Goal: Obtain resource: Obtain resource

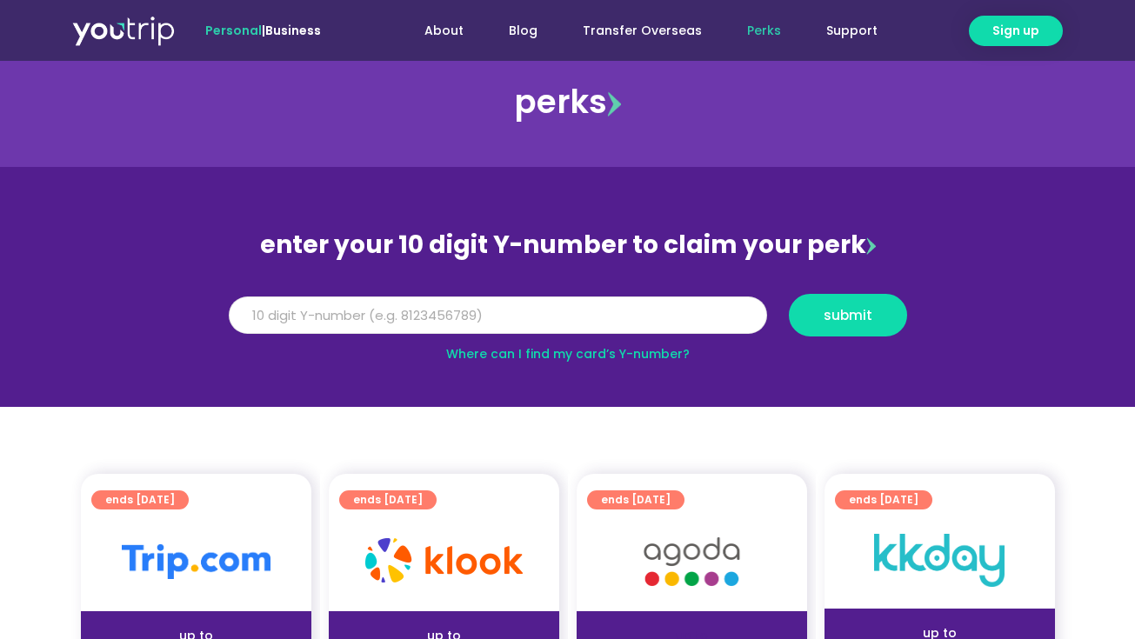
click at [444, 312] on input "Y Number" at bounding box center [498, 316] width 538 height 38
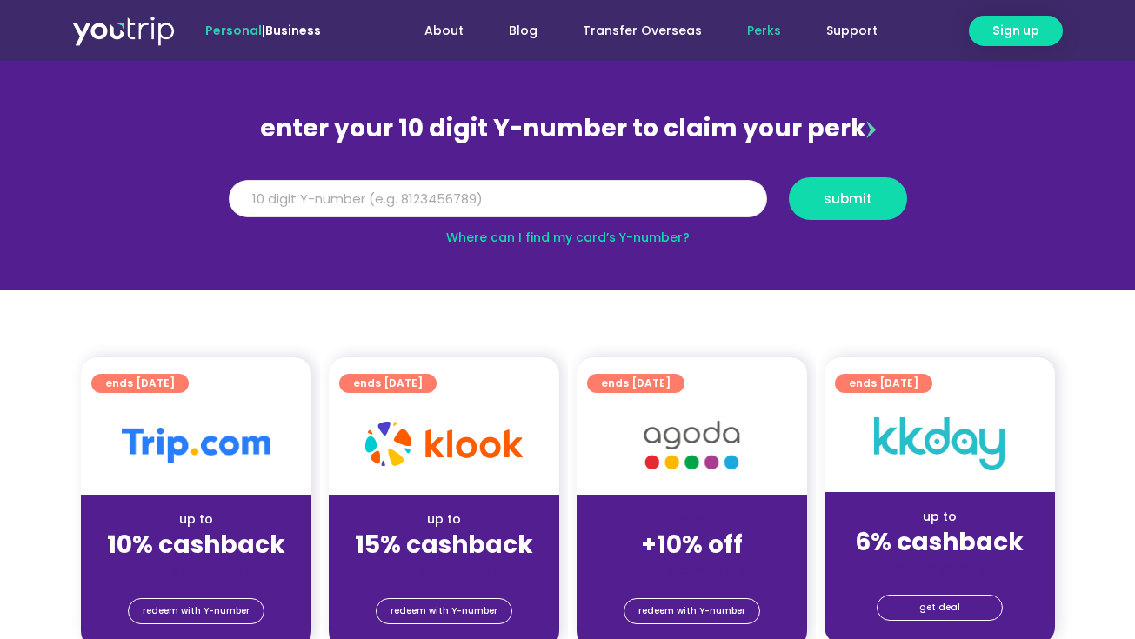
scroll to position [43, 0]
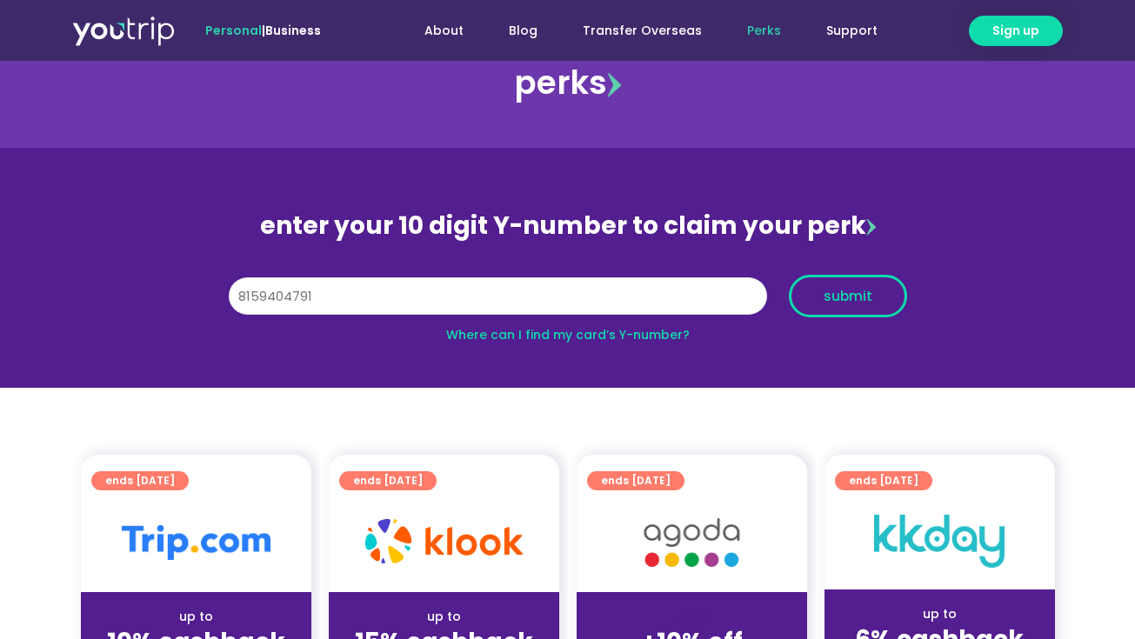
type input "8159404791"
click at [854, 298] on span "submit" at bounding box center [848, 296] width 49 height 13
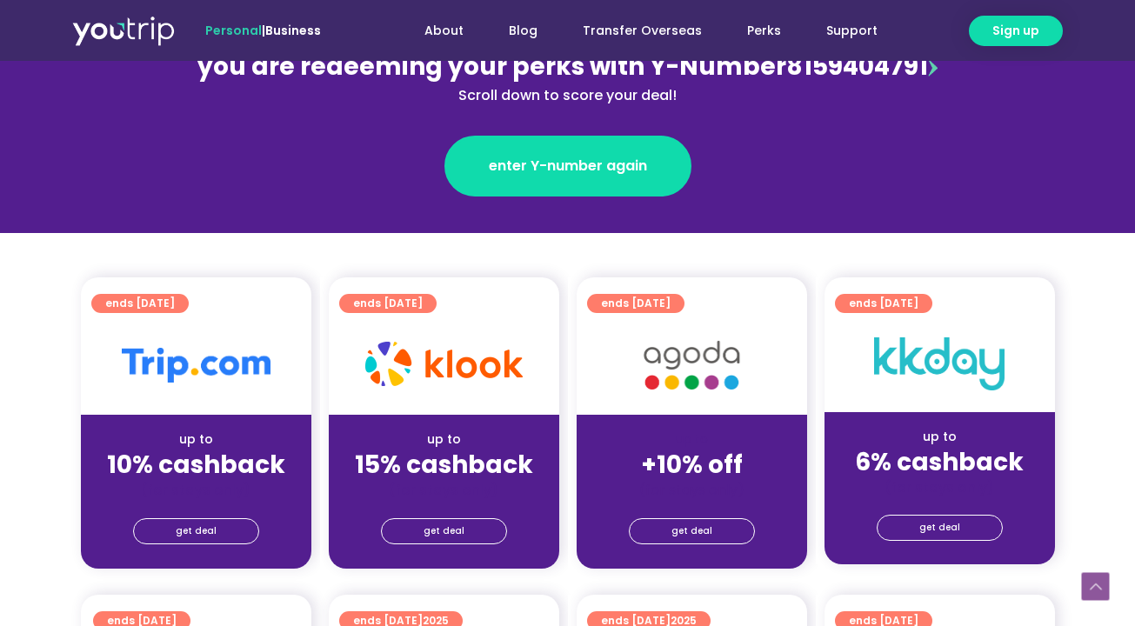
scroll to position [385, 0]
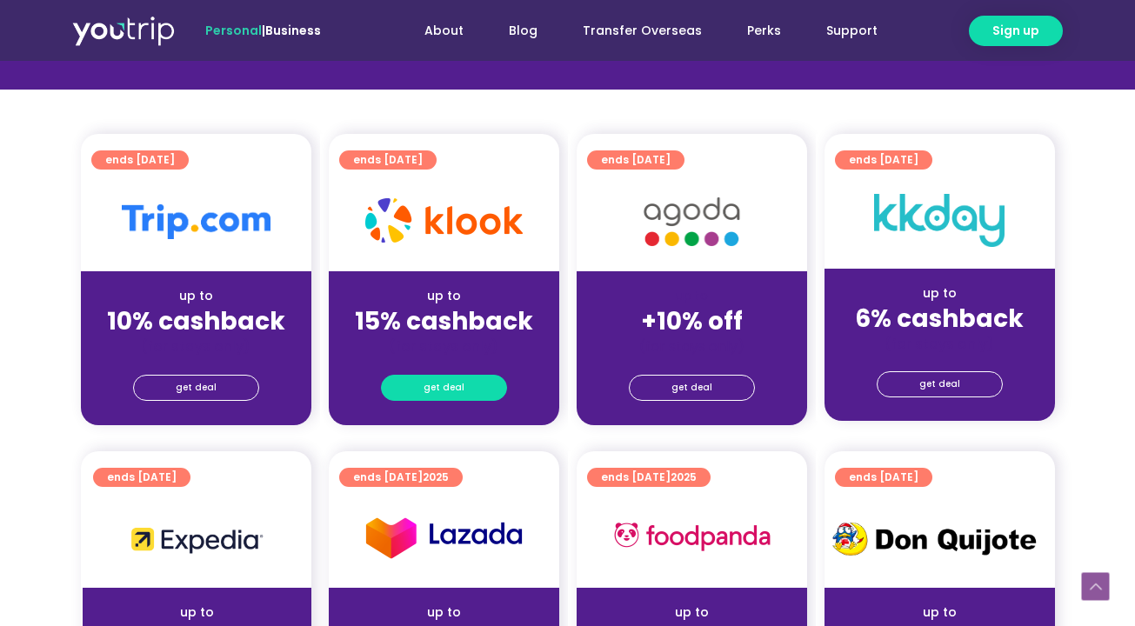
click at [456, 391] on span "get deal" at bounding box center [444, 388] width 41 height 24
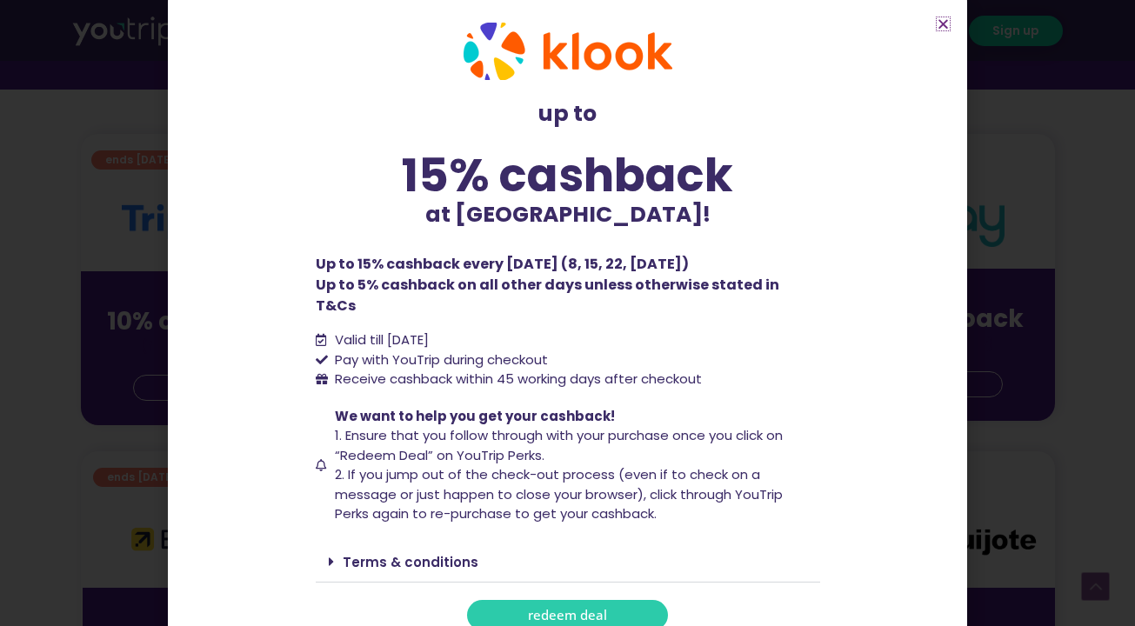
scroll to position [389, 0]
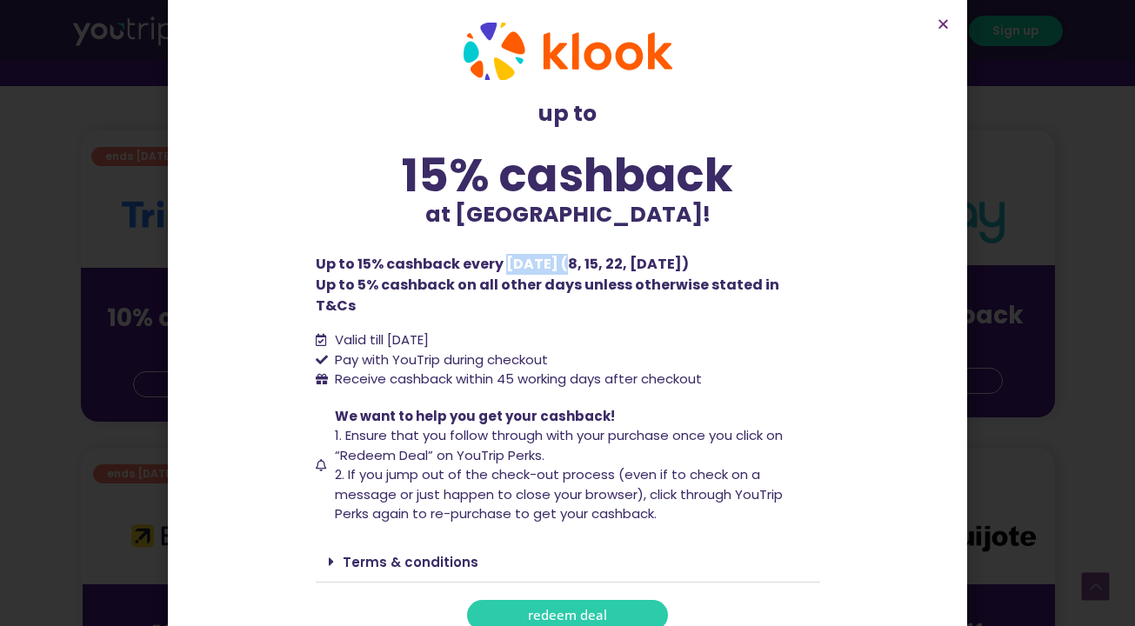
drag, startPoint x: 500, startPoint y: 260, endPoint x: 573, endPoint y: 266, distance: 73.3
click at [573, 266] on p "Up to 15% cashback every [DATE] (8, 15, 22, [DATE]) Up to 5% cashback on all ot…" at bounding box center [568, 285] width 504 height 63
click at [556, 330] on li "Valid till [DATE]" at bounding box center [568, 340] width 504 height 20
drag, startPoint x: 946, startPoint y: 25, endPoint x: 942, endPoint y: 34, distance: 9.7
click at [946, 25] on icon "Close" at bounding box center [943, 23] width 13 height 13
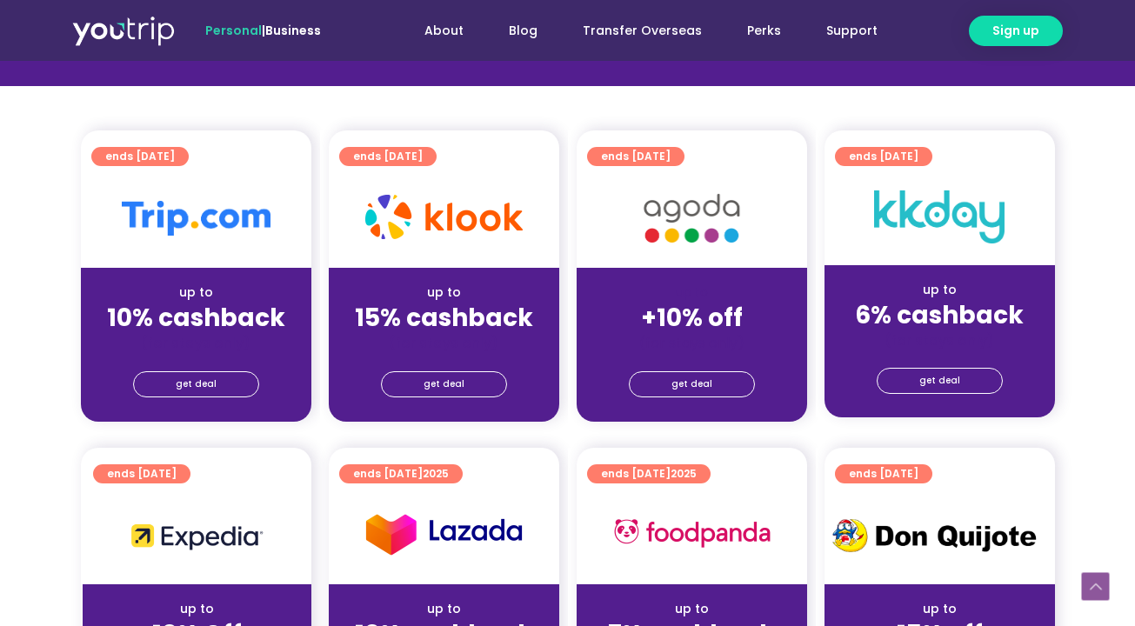
click at [1070, 330] on section "ends [DATE] up to 10% cashback (for stays only) get deal ends [DATE] up to 15% …" at bounding box center [567, 286] width 1135 height 312
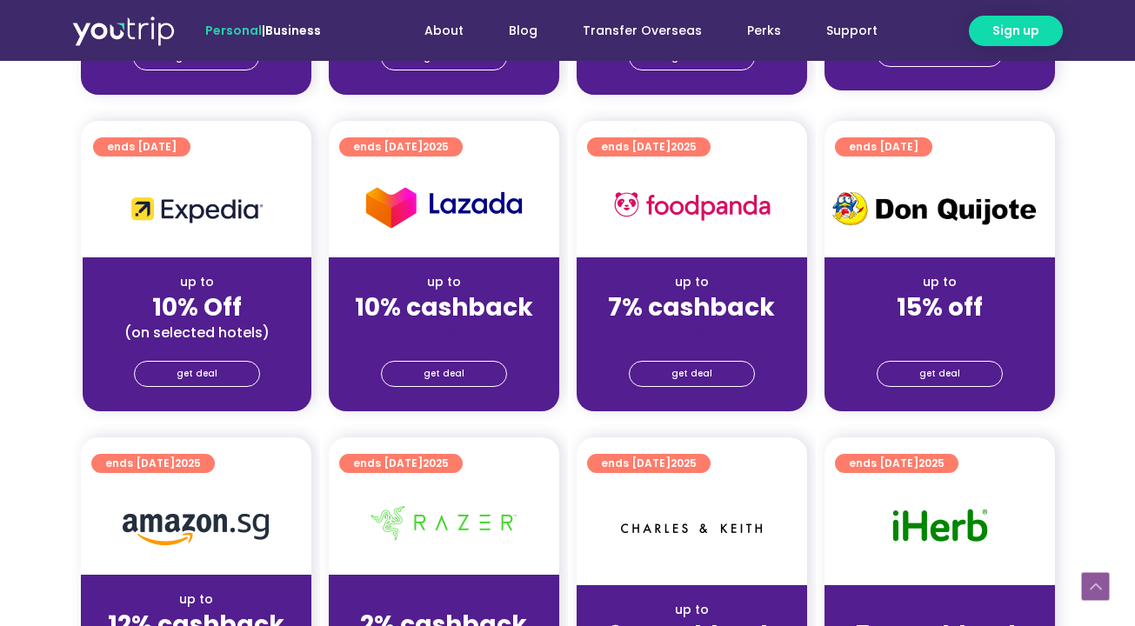
scroll to position [719, 0]
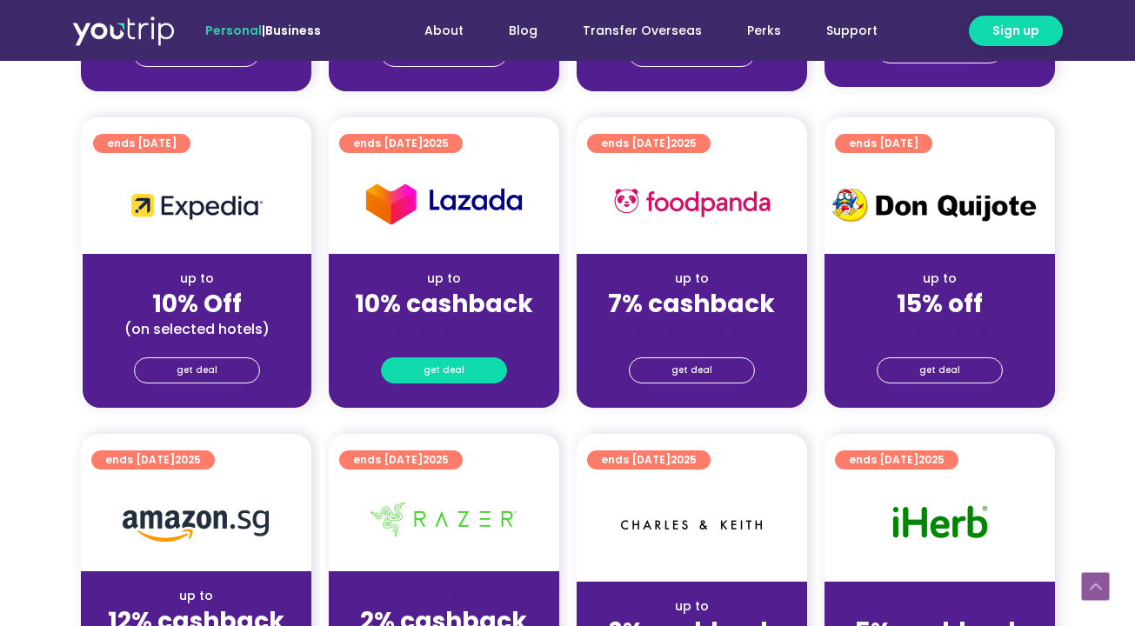
click at [428, 376] on span "get deal" at bounding box center [444, 370] width 41 height 24
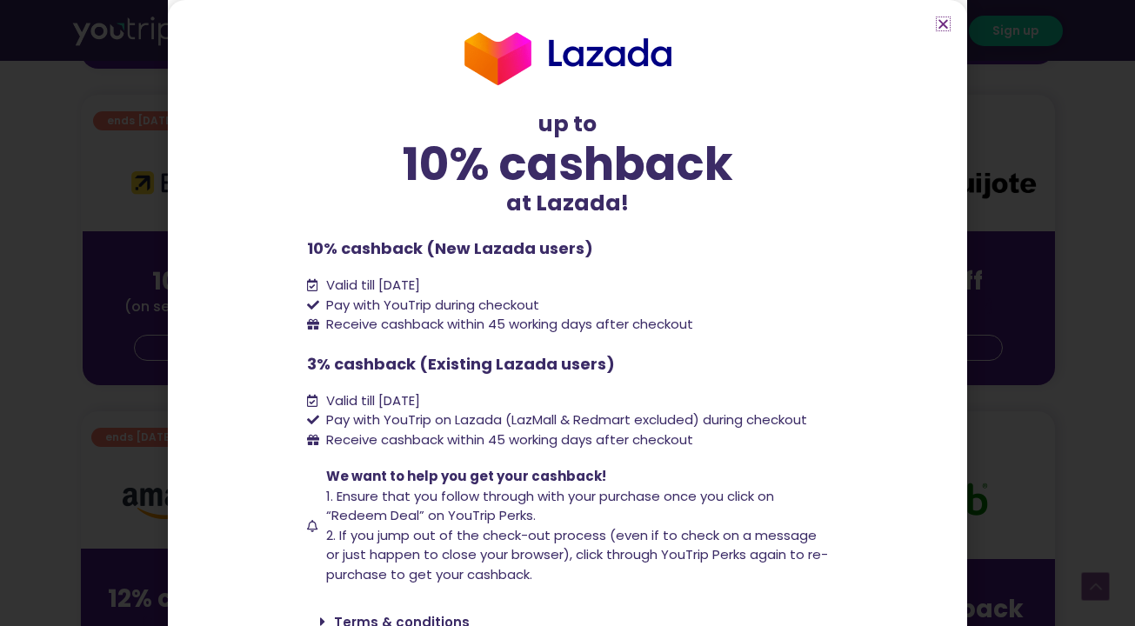
scroll to position [500, 0]
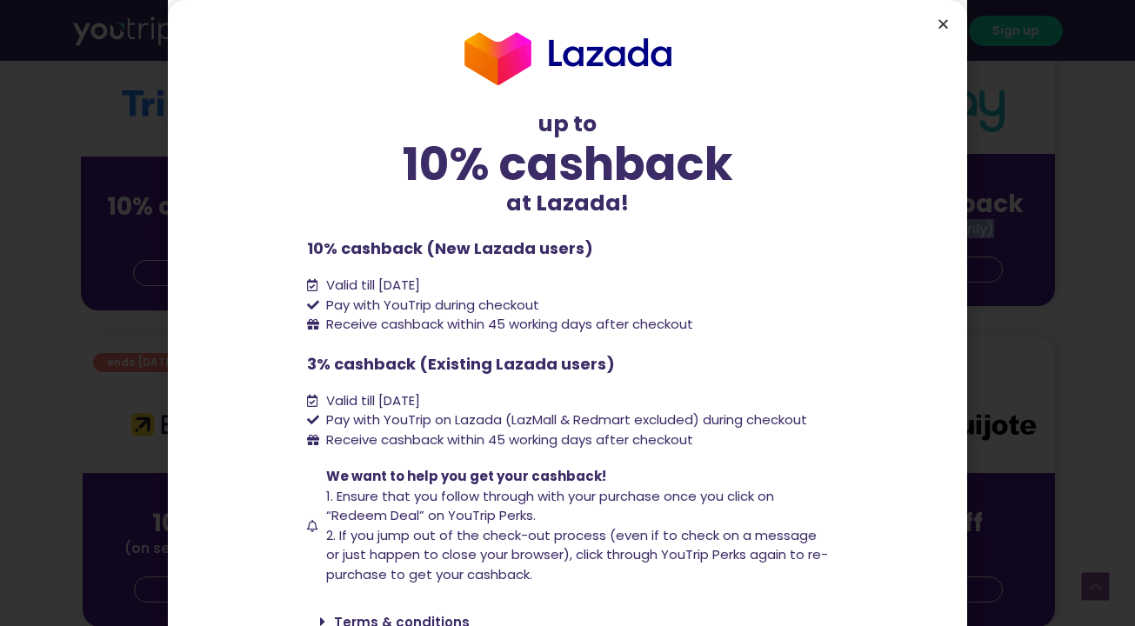
click at [946, 23] on icon "Close" at bounding box center [943, 23] width 13 height 13
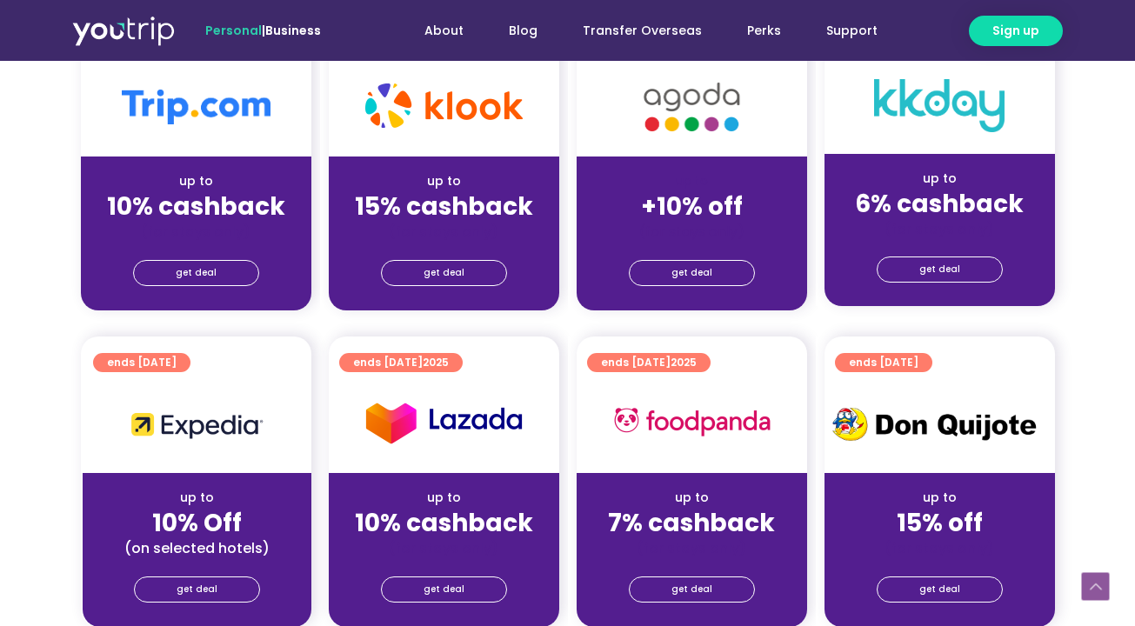
click at [1079, 337] on section "ends [DATE] up to 10% Off (on selected hotels) get deal ends [DATE] up to 10% c…" at bounding box center [567, 493] width 1135 height 312
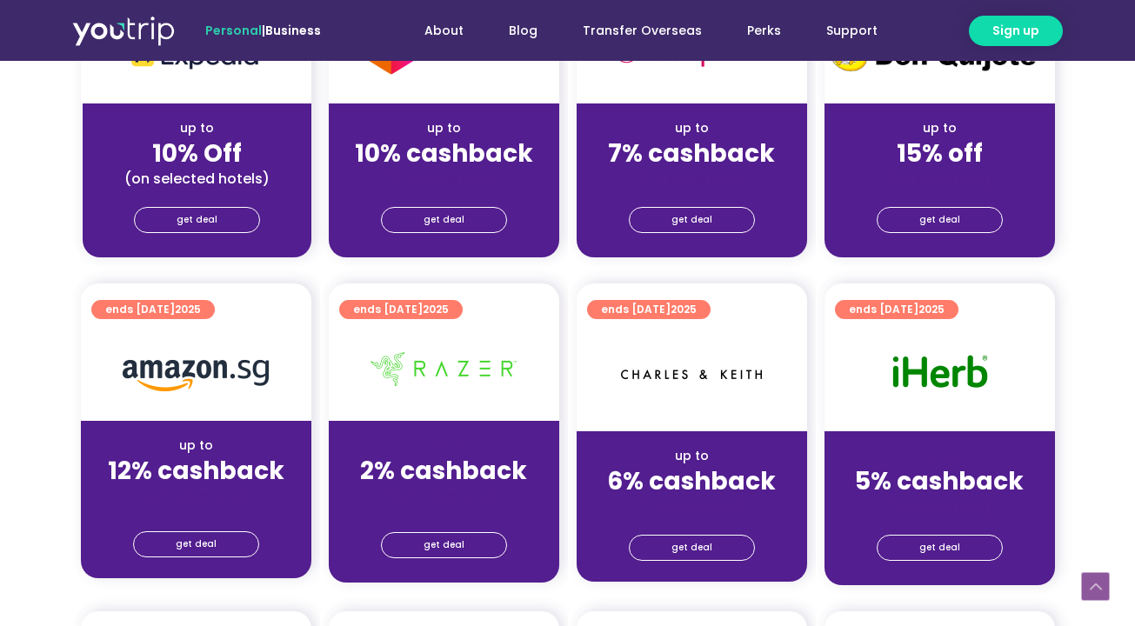
scroll to position [1005, 0]
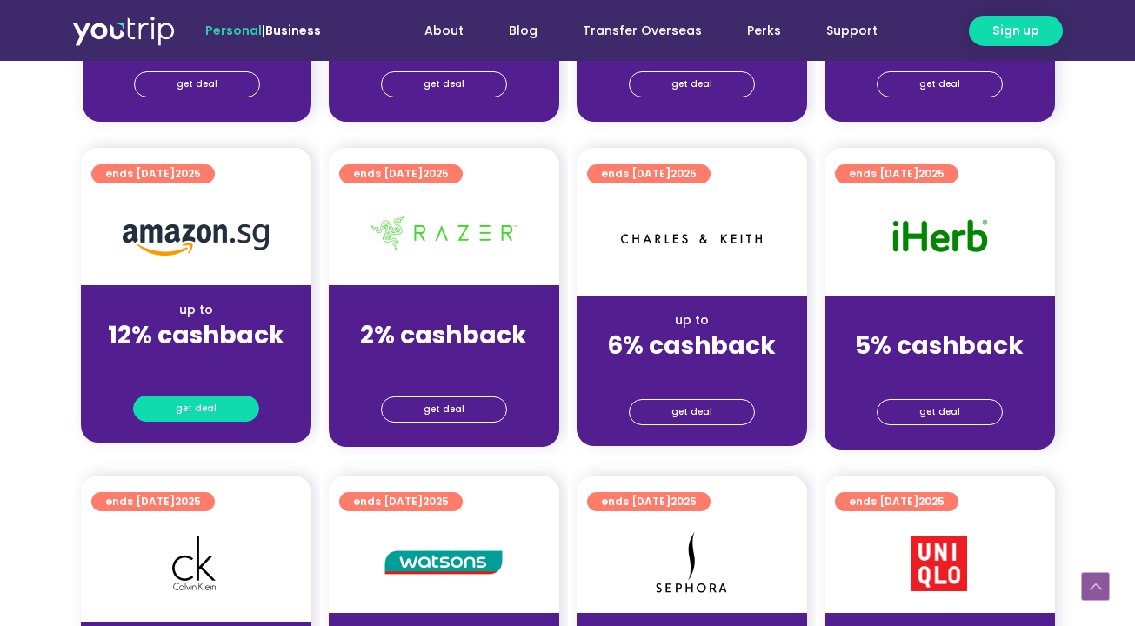
click at [203, 402] on span "get deal" at bounding box center [196, 409] width 41 height 24
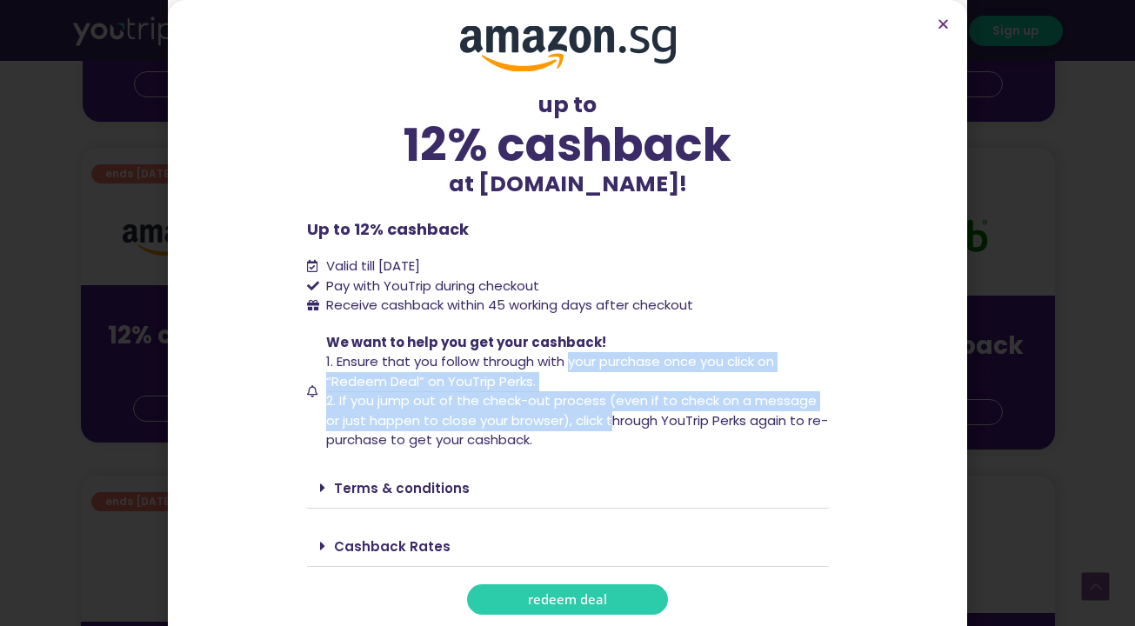
drag, startPoint x: 567, startPoint y: 358, endPoint x: 616, endPoint y: 409, distance: 70.1
click at [616, 409] on span "We want to help you get your cashback! 1. Ensure that you follow through with y…" at bounding box center [575, 391] width 507 height 117
click at [579, 417] on span "2. If you jump out of the check-out process (even if to check on a message or j…" at bounding box center [577, 419] width 502 height 57
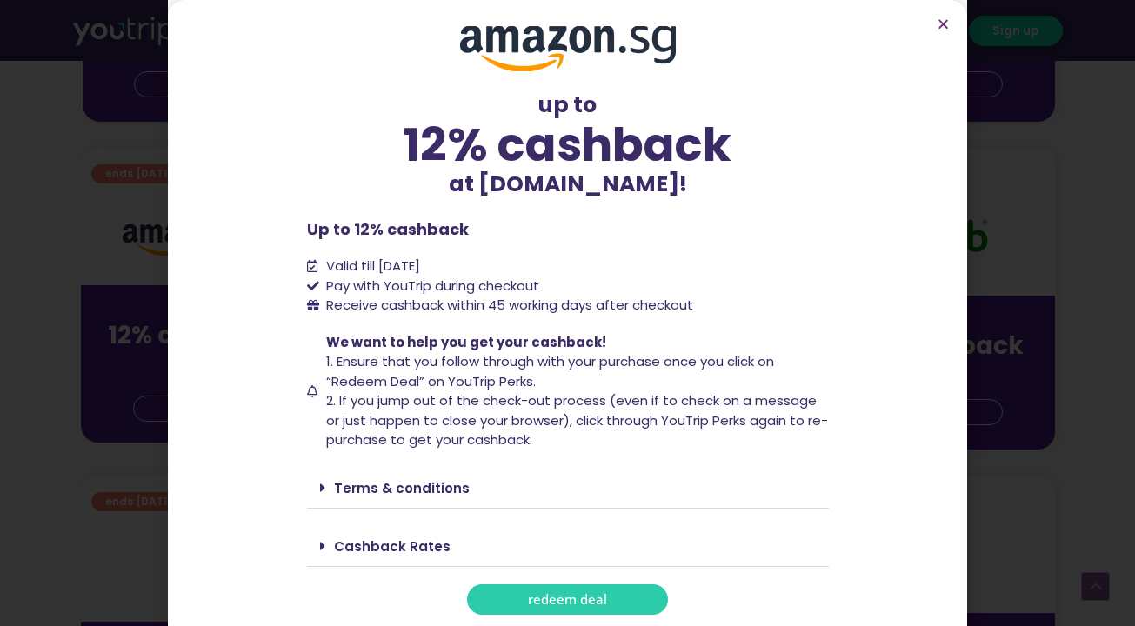
scroll to position [1038, 0]
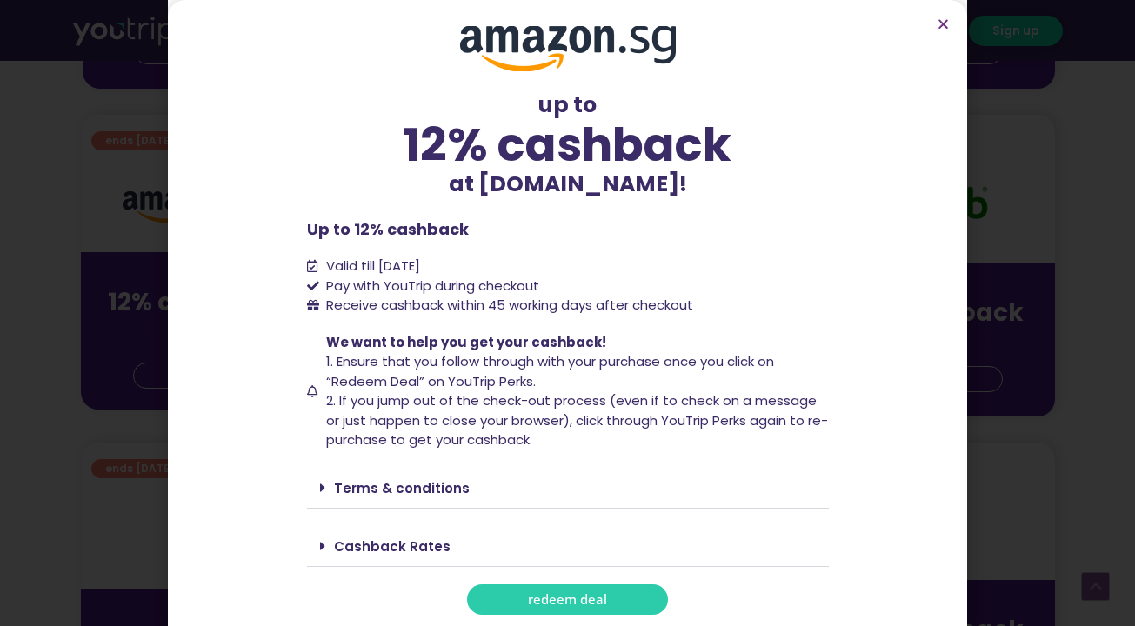
click at [387, 480] on link "Terms & conditions" at bounding box center [402, 488] width 136 height 18
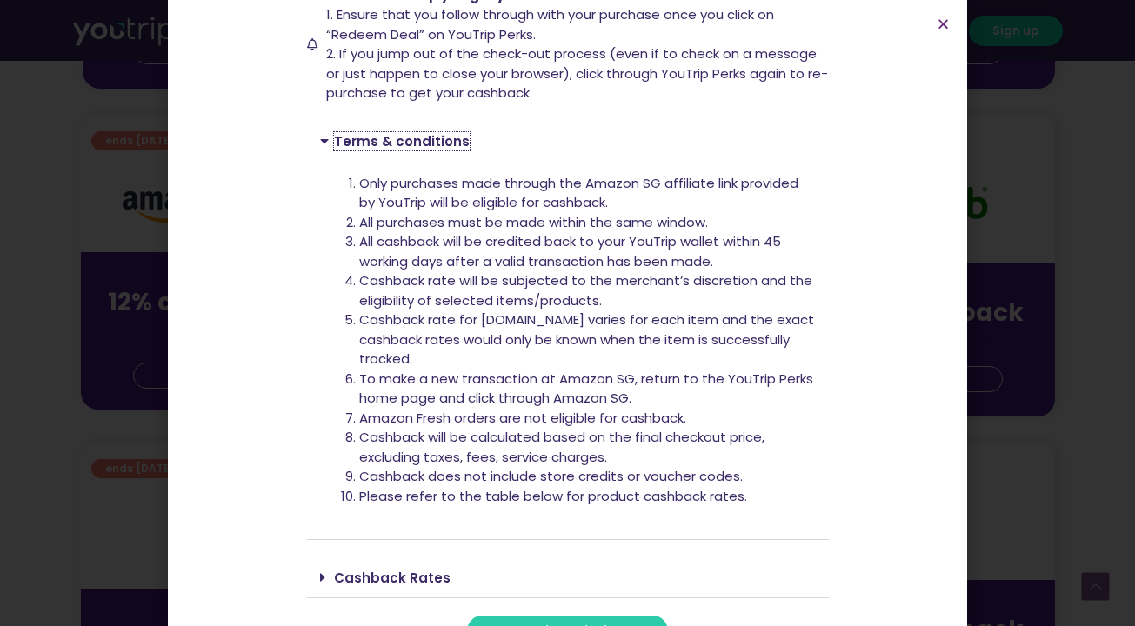
scroll to position [372, 0]
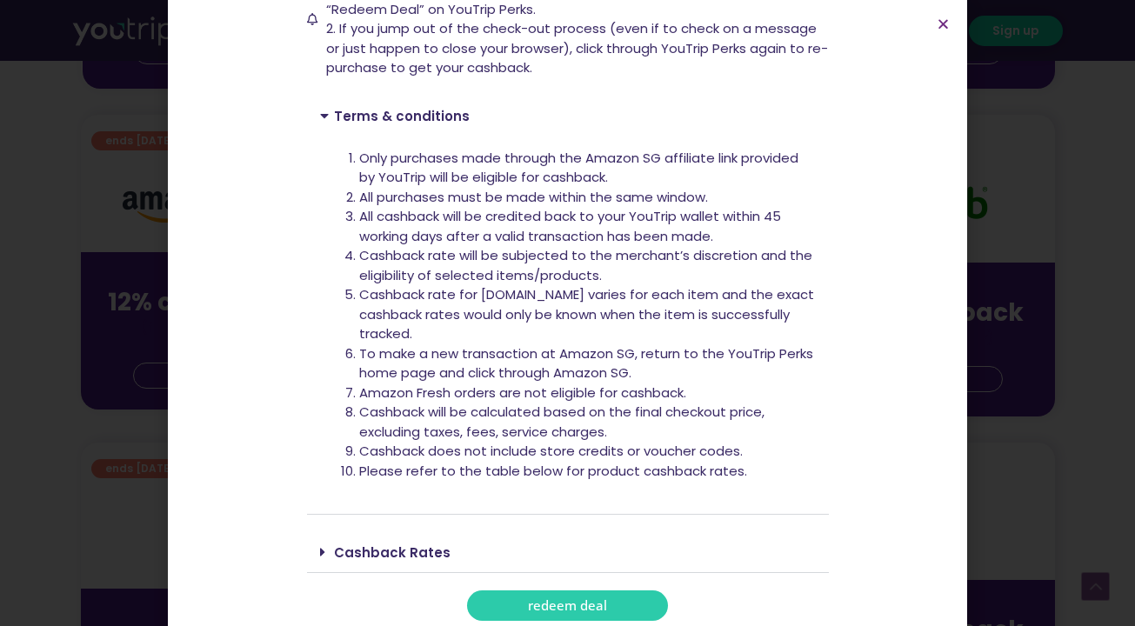
click at [394, 544] on link "Cashback Rates" at bounding box center [392, 553] width 117 height 18
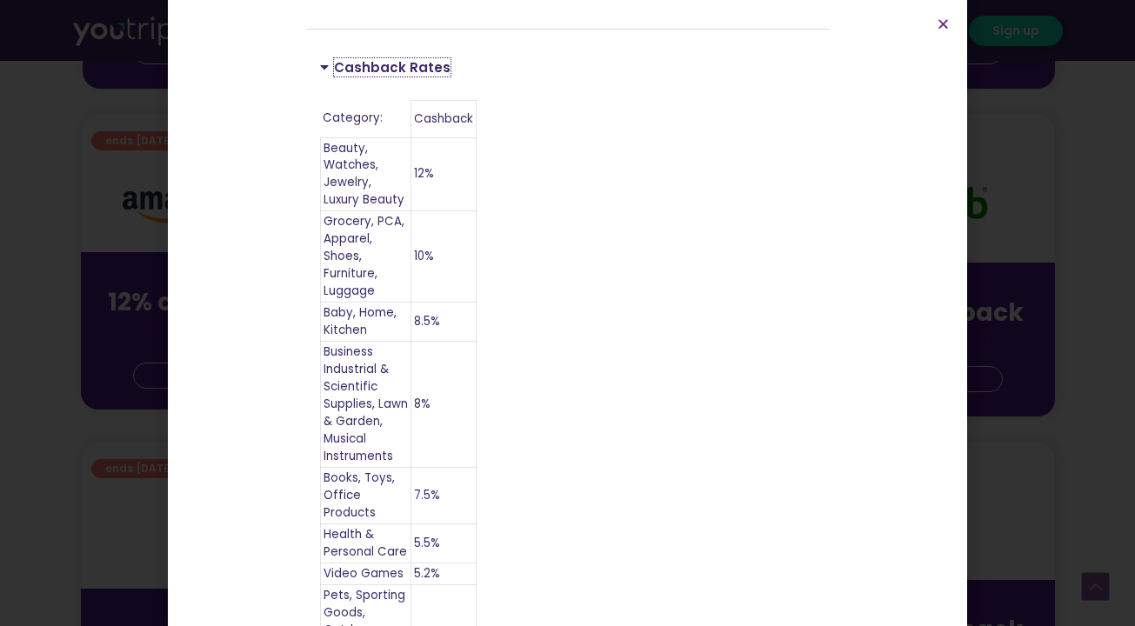
scroll to position [529, 0]
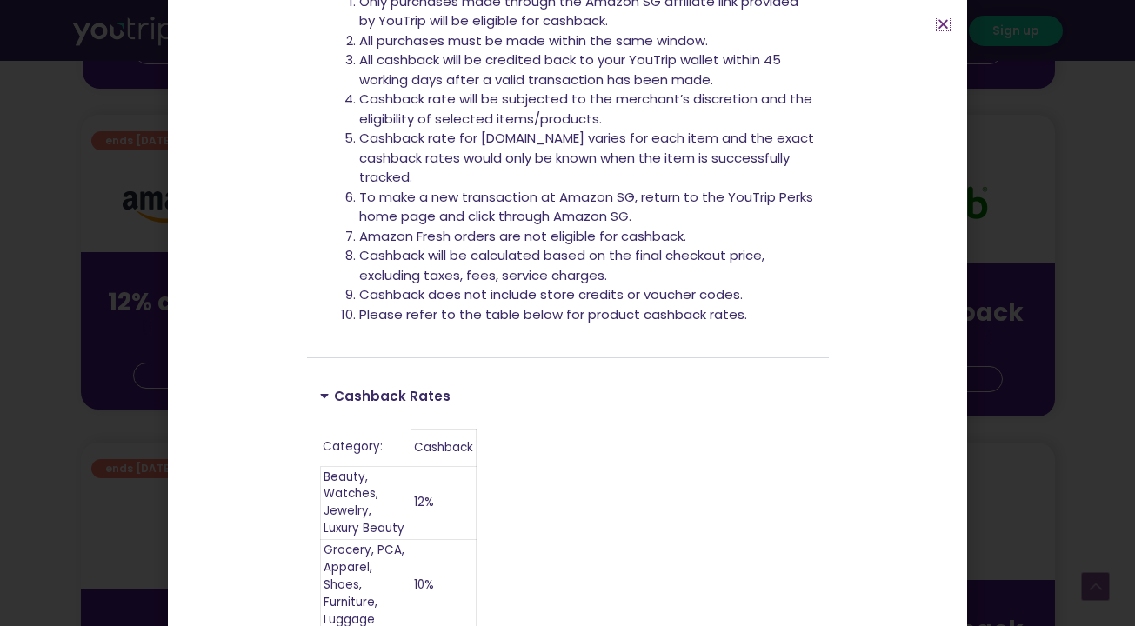
click at [941, 24] on icon "Close" at bounding box center [943, 23] width 13 height 13
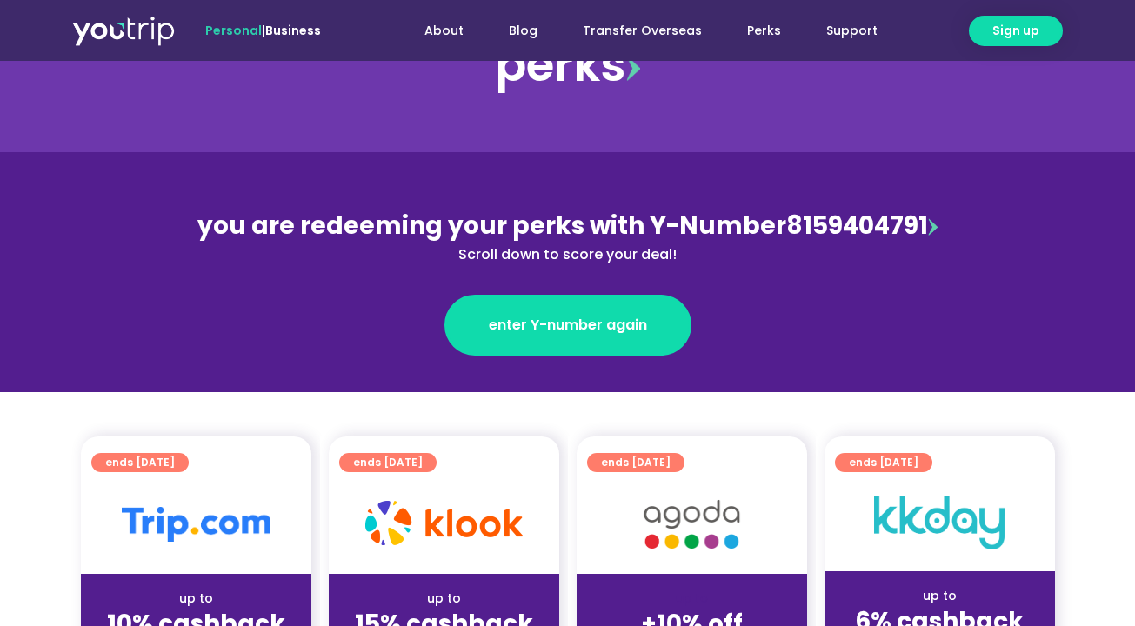
scroll to position [0, 0]
